Goal: Share content

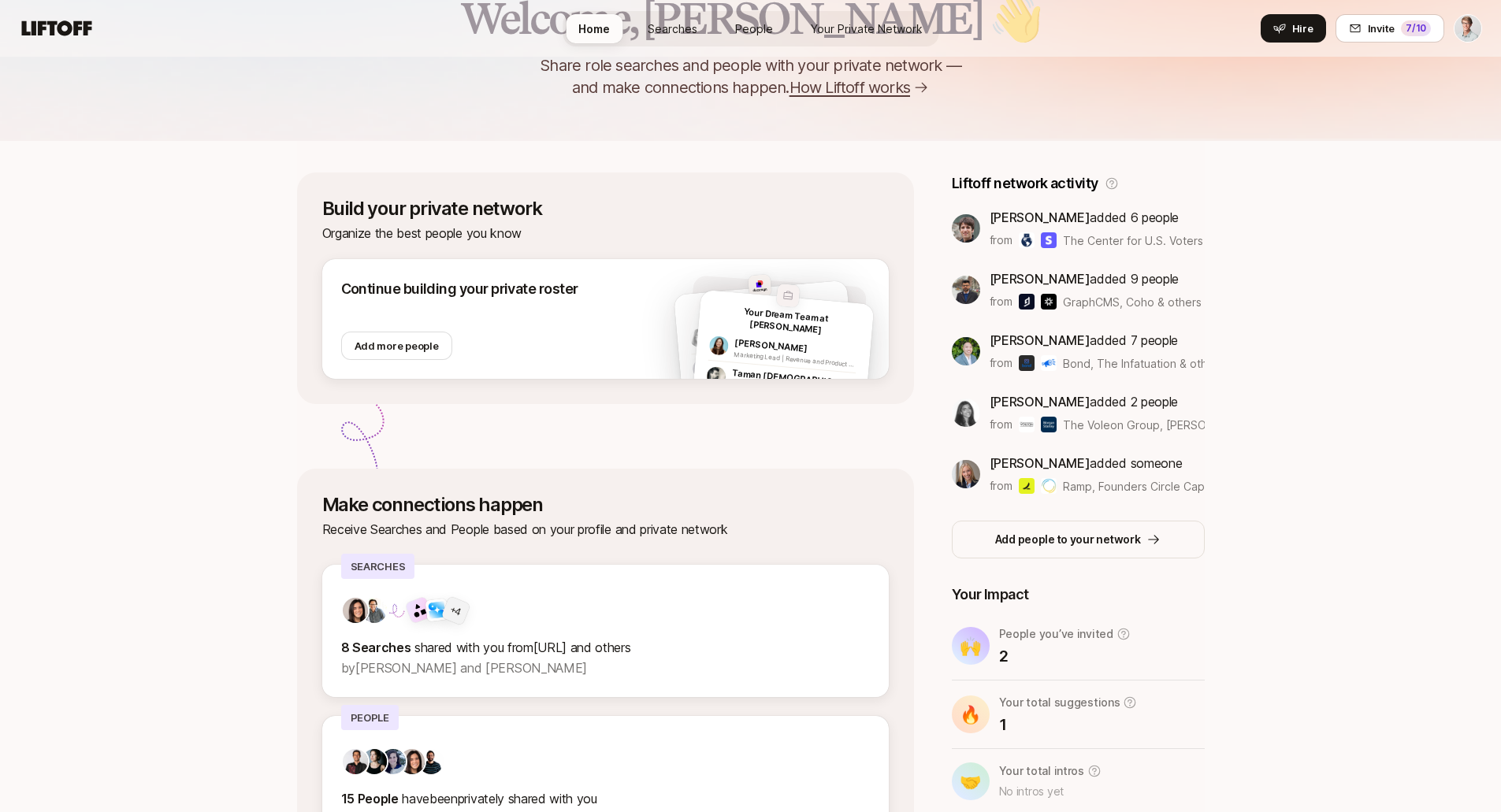
scroll to position [284, 0]
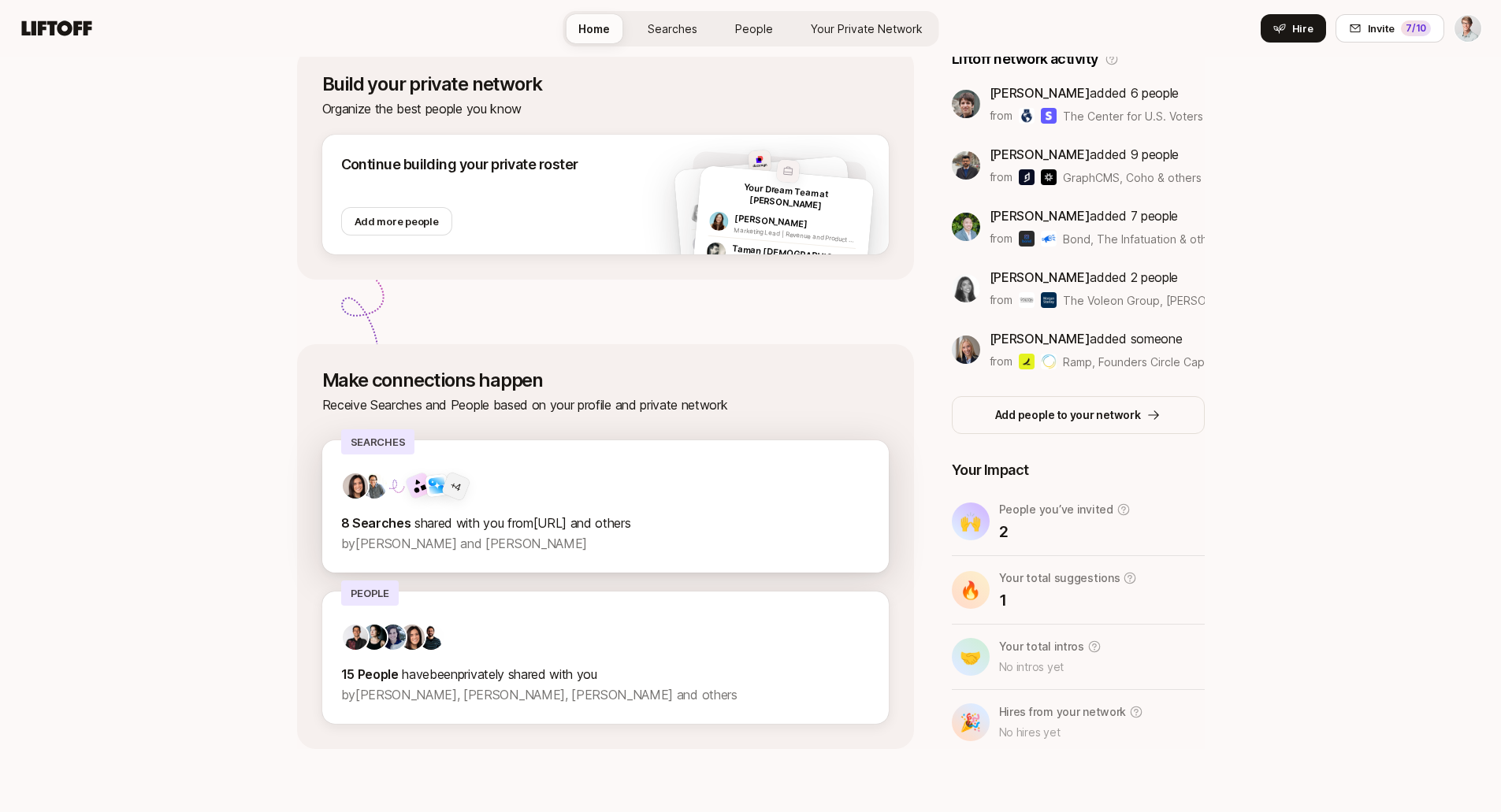
click at [505, 525] on span "shared with you from [URL] and others" at bounding box center [523, 522] width 217 height 16
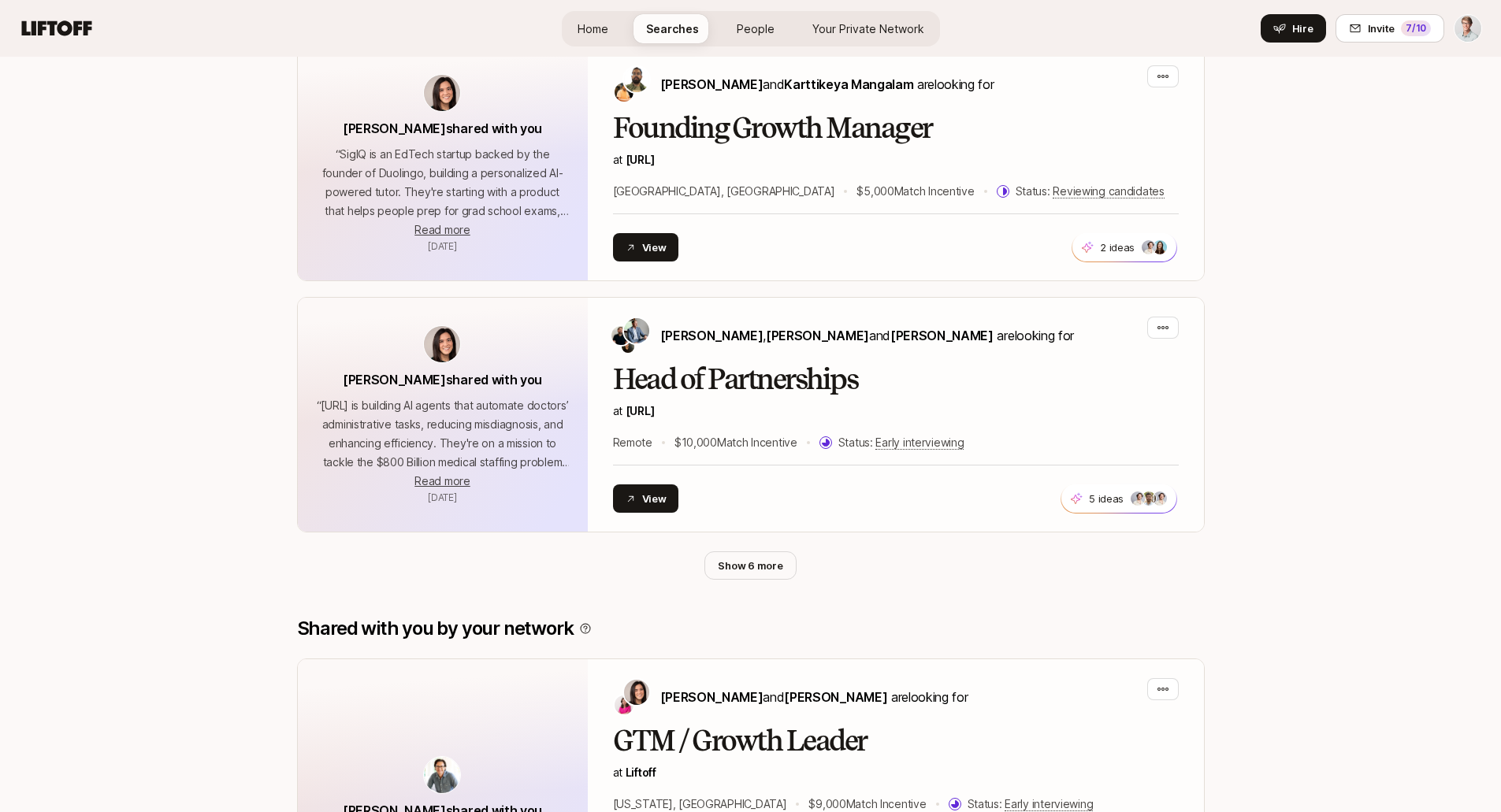
scroll to position [964, 0]
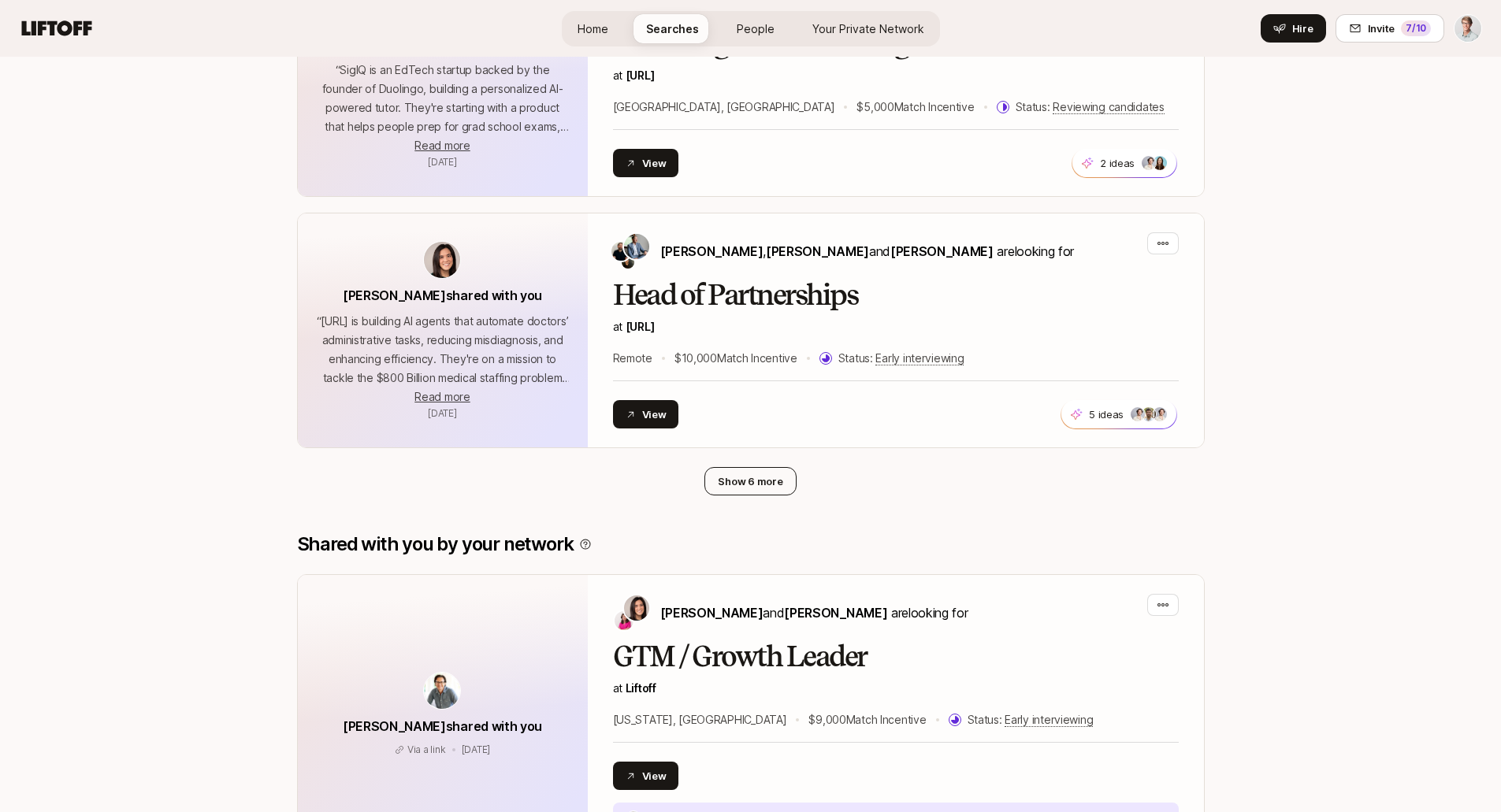
click at [742, 488] on button "Show 6 more" at bounding box center [750, 481] width 91 height 28
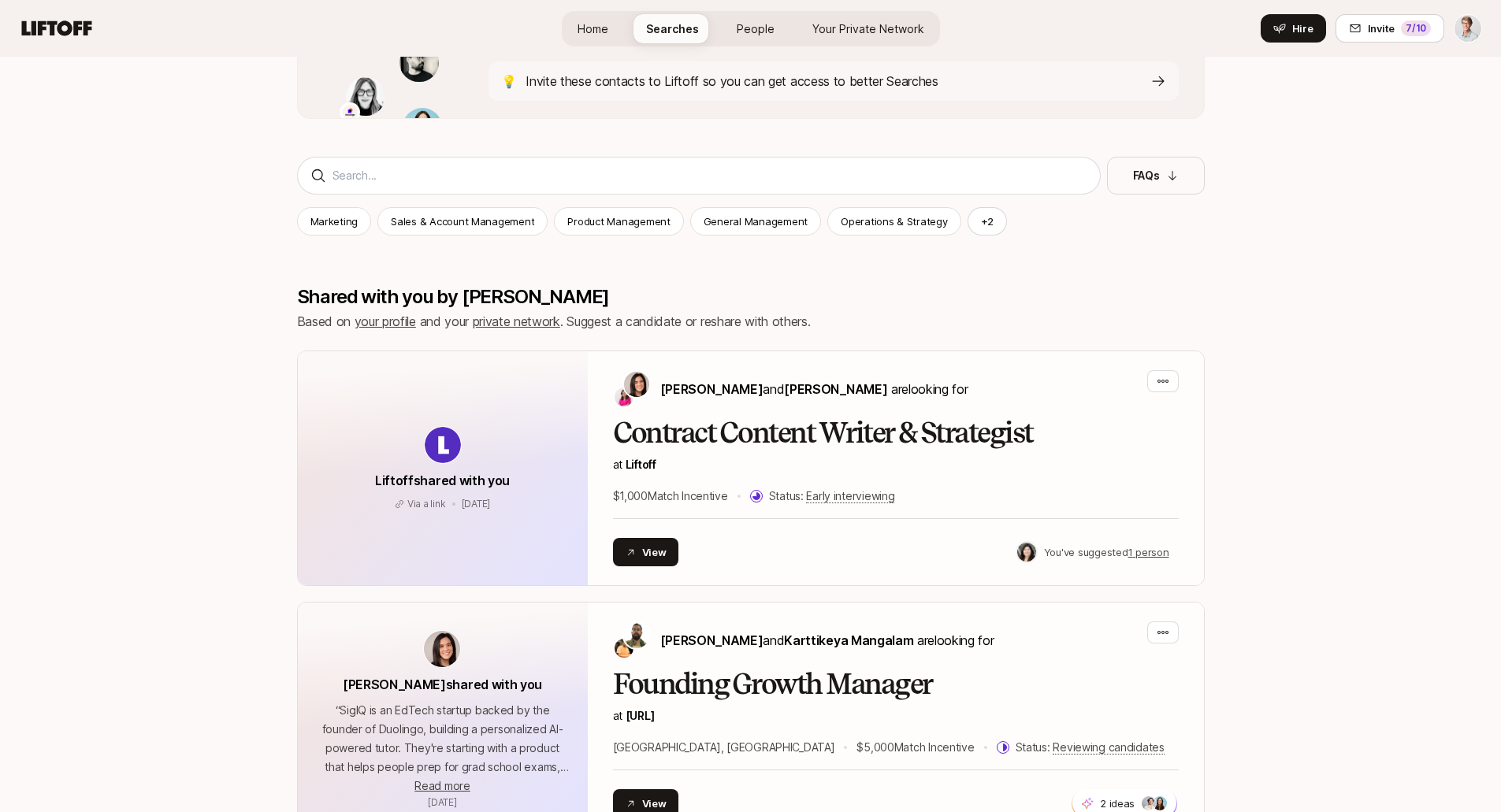
scroll to position [299, 0]
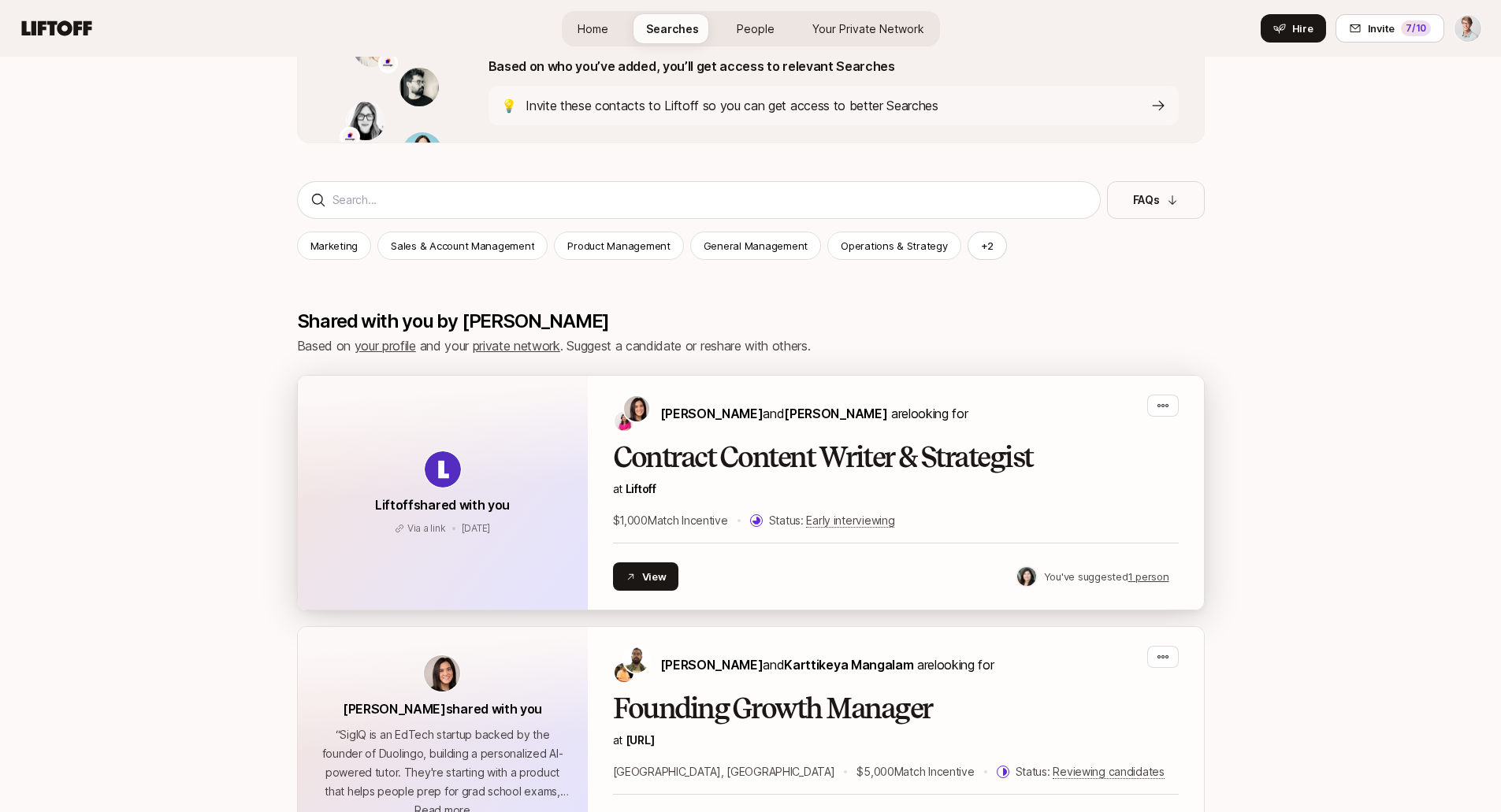
click at [476, 500] on span "Liftoff shared with you" at bounding box center [443, 504] width 135 height 16
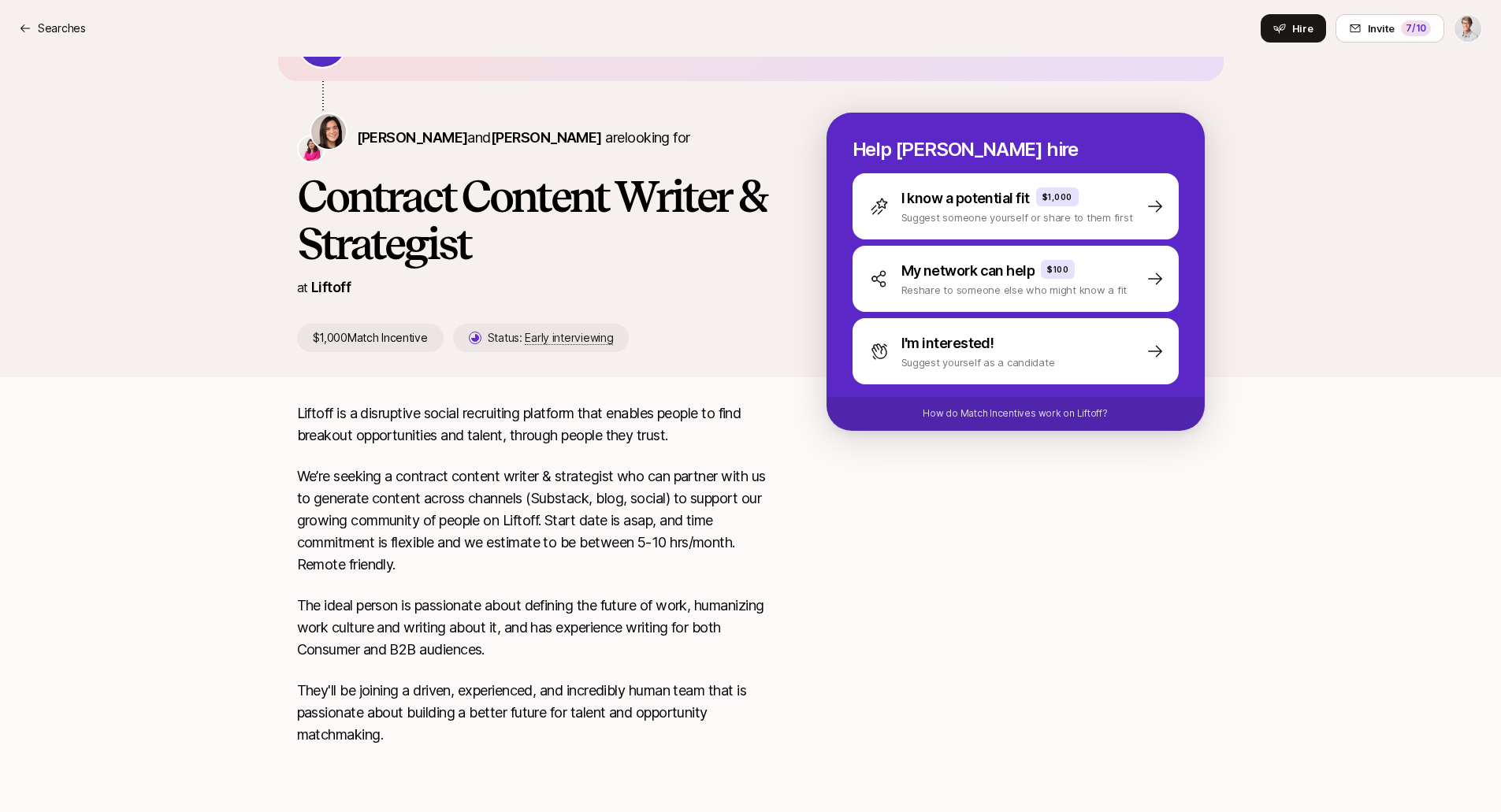
scroll to position [140, 0]
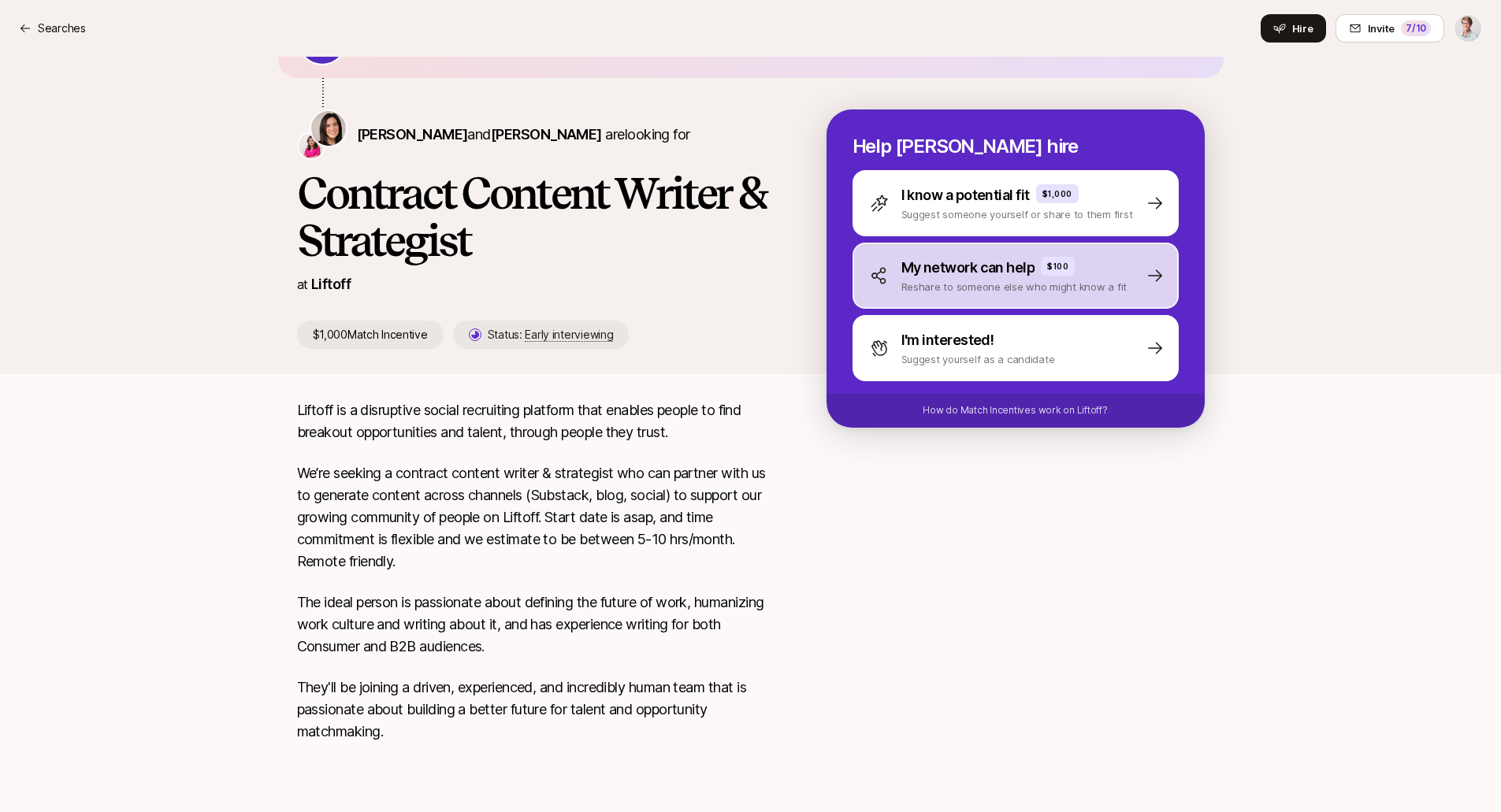
click at [1160, 278] on icon at bounding box center [1155, 276] width 14 height 12
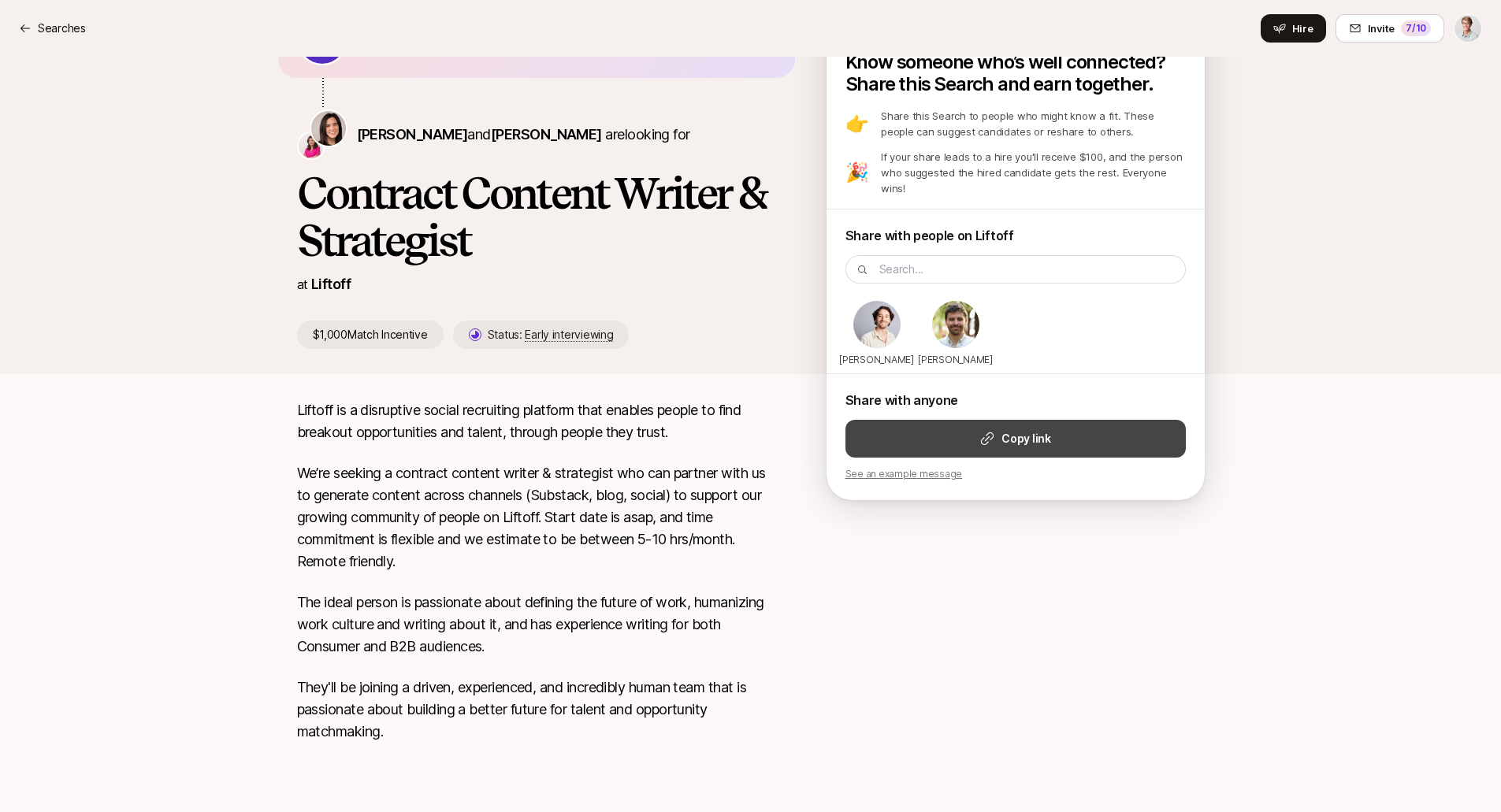
click at [1037, 438] on strong "Copy link" at bounding box center [1026, 439] width 49 height 19
